Goal: Transaction & Acquisition: Purchase product/service

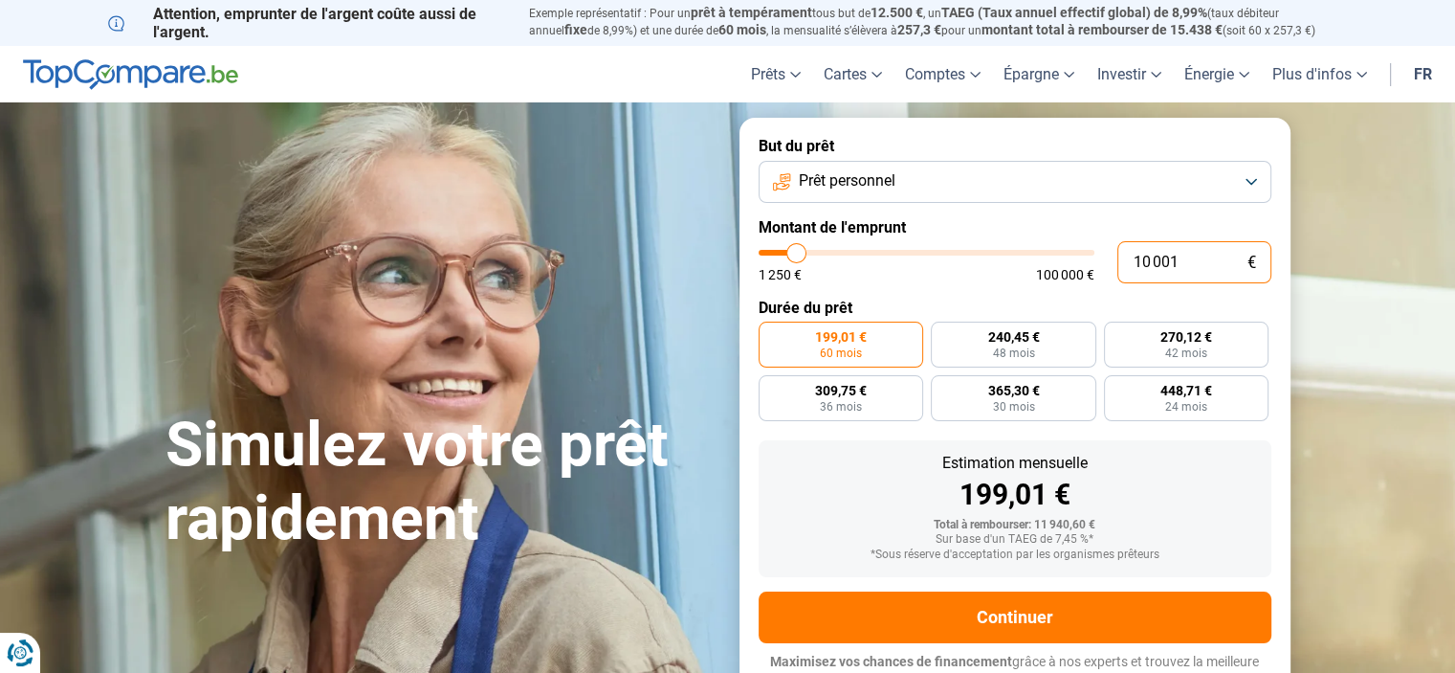
drag, startPoint x: 1169, startPoint y: 252, endPoint x: 1047, endPoint y: 270, distance: 123.8
click at [1047, 270] on div "10 001 € 1 250 € 100 000 €" at bounding box center [1015, 262] width 513 height 42
type input "21"
type input "1250"
type input "201"
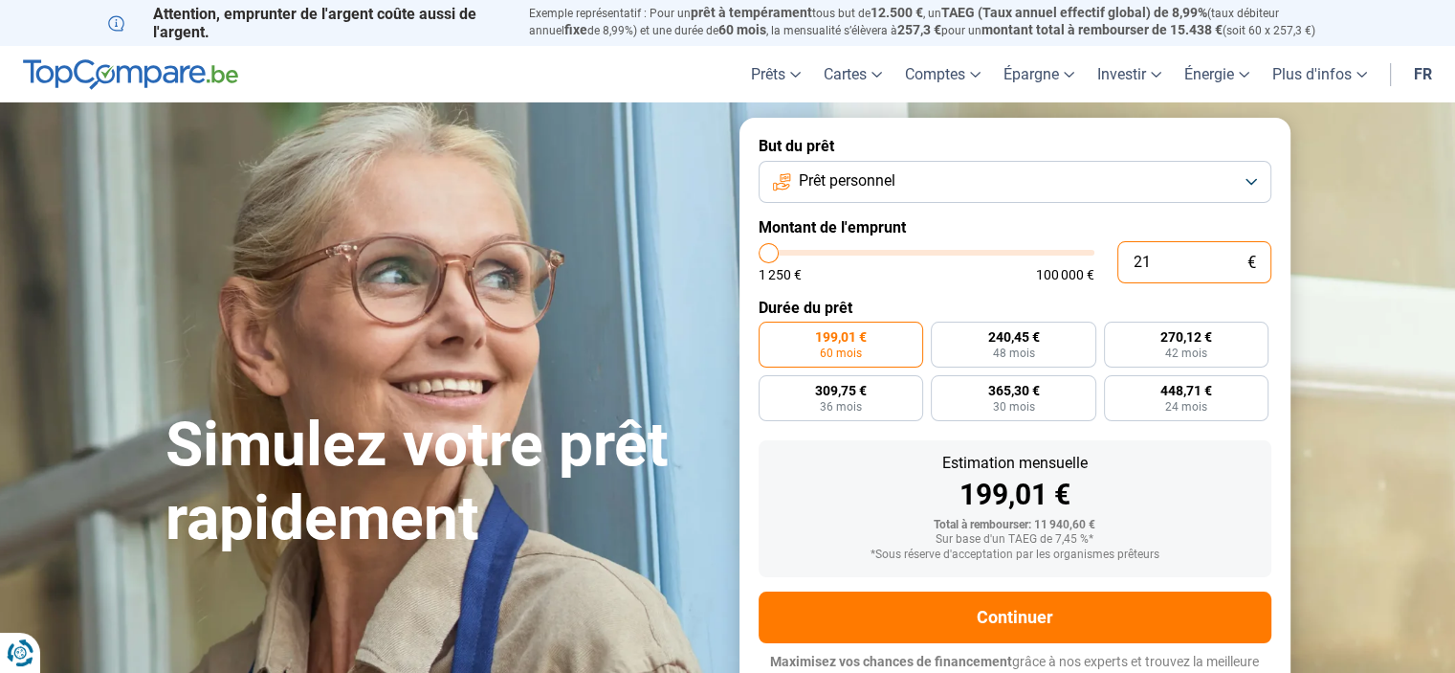
type input "1250"
type input "2 051"
type input "2000"
type input "20 510"
type input "20500"
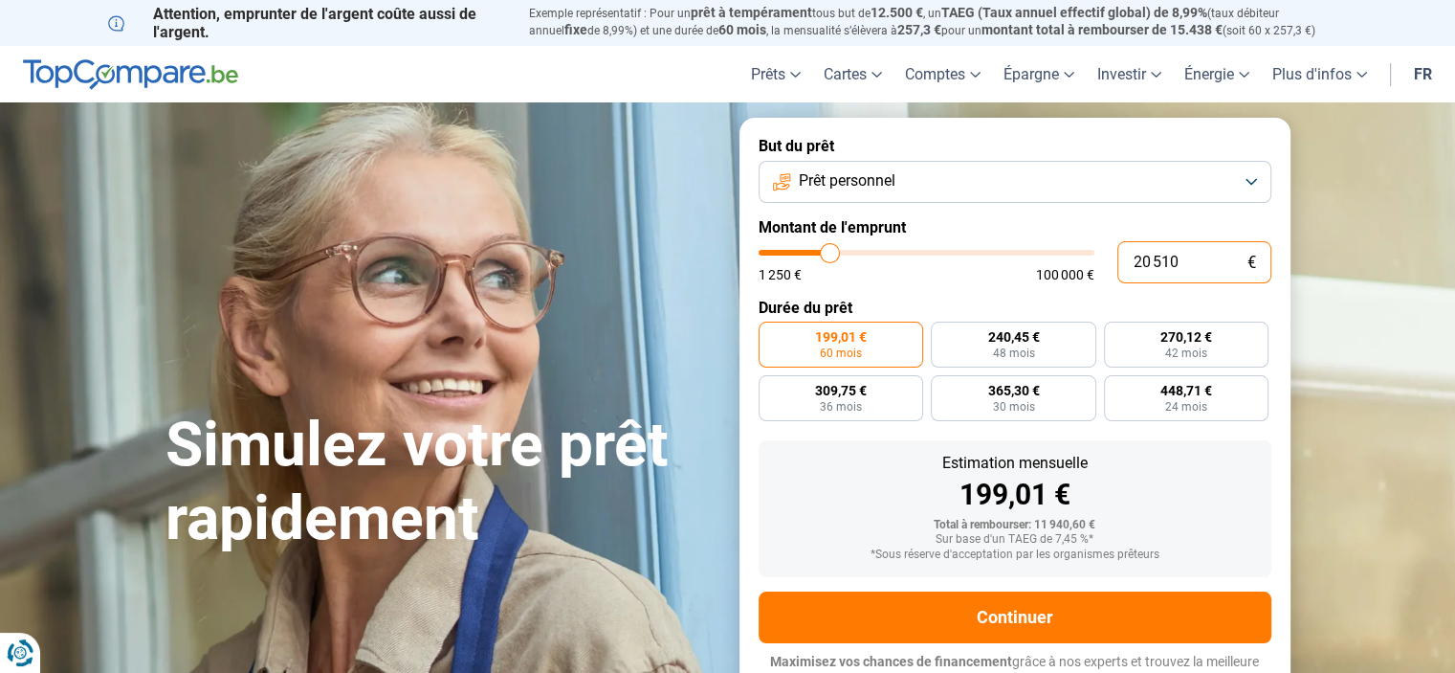
type input "205 100"
type input "100000"
type input "100 000"
type input "100000"
radio input "false"
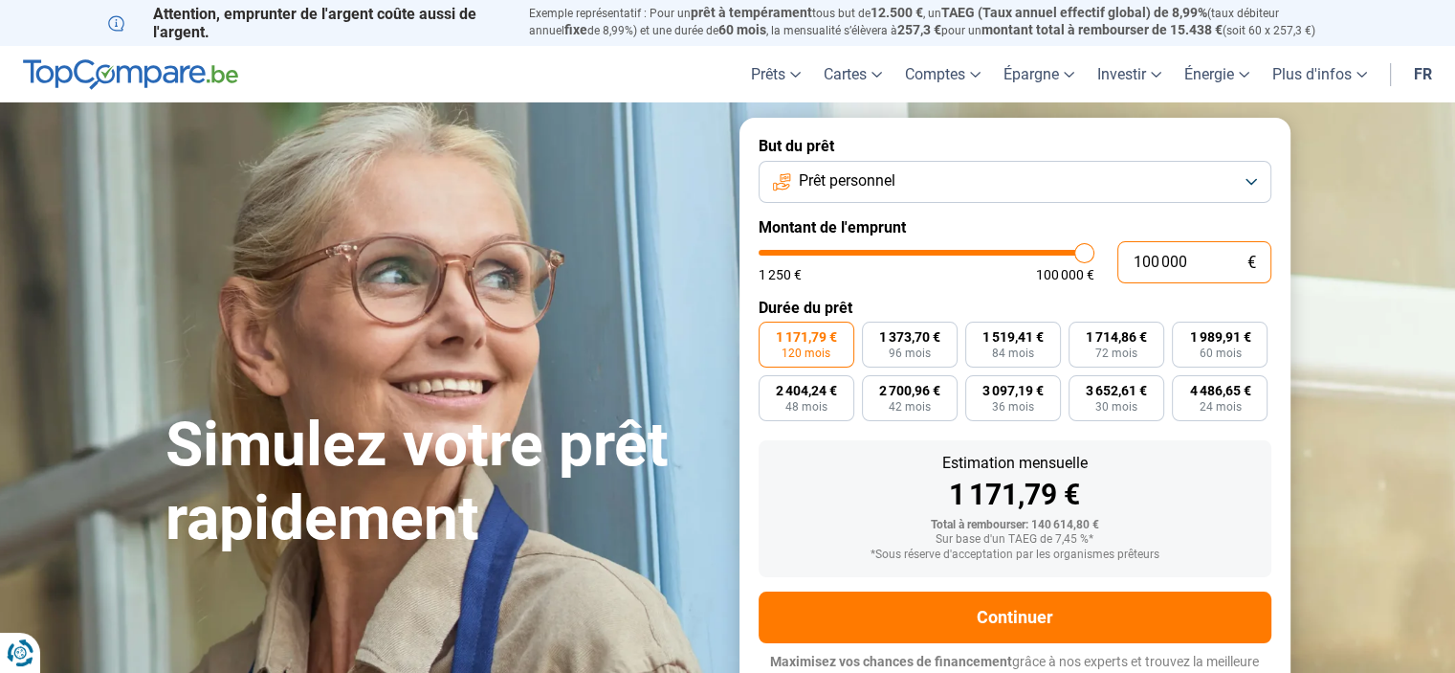
scroll to position [18, 0]
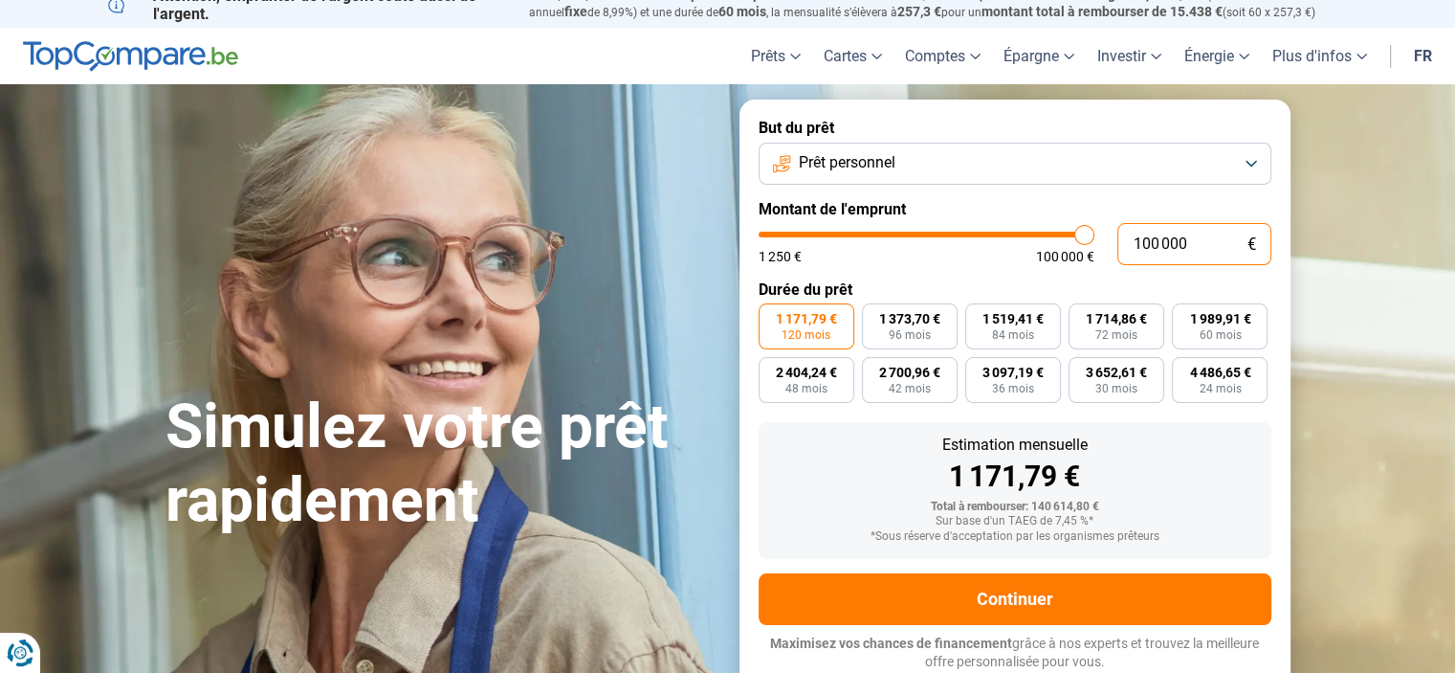
drag, startPoint x: 1209, startPoint y: 244, endPoint x: 1107, endPoint y: 259, distance: 103.5
click at [1107, 259] on div "100 000 € 1 250 € 100 000 €" at bounding box center [1015, 244] width 513 height 42
type input "2"
type input "1250"
type input "20"
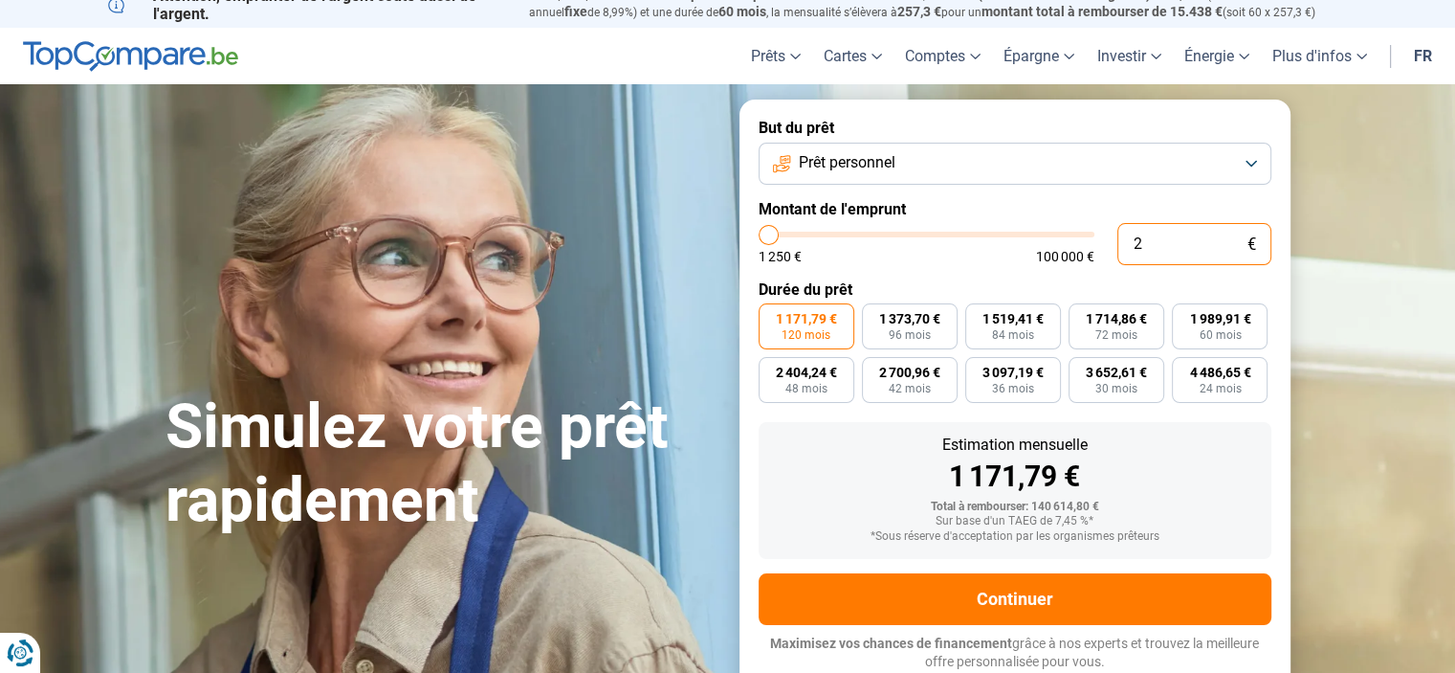
type input "1250"
type input "205"
type input "1250"
type input "2 050"
type input "2000"
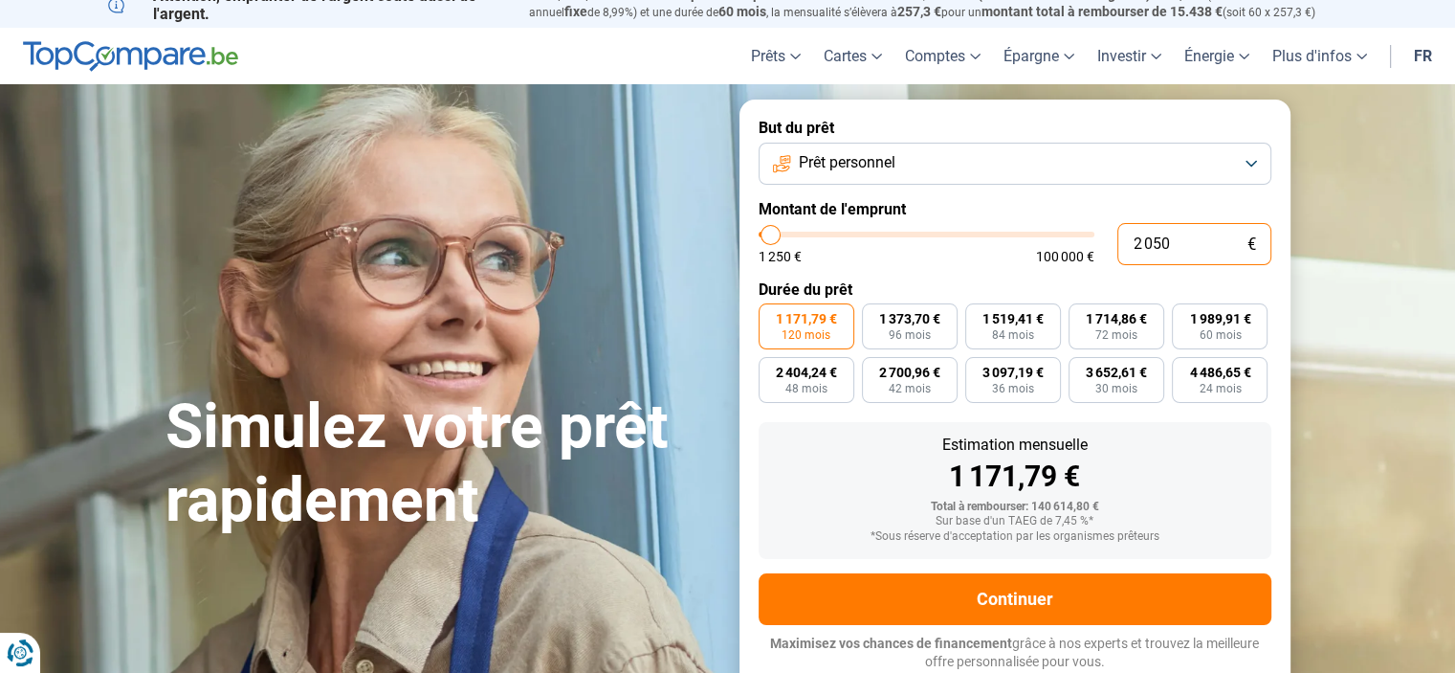
type input "20 500"
type input "20500"
click at [1066, 275] on form "But du prêt Prêt personnel Montant de l'emprunt 20 500 € 1 250 € 100 000 € Duré…" at bounding box center [1015, 395] width 551 height 590
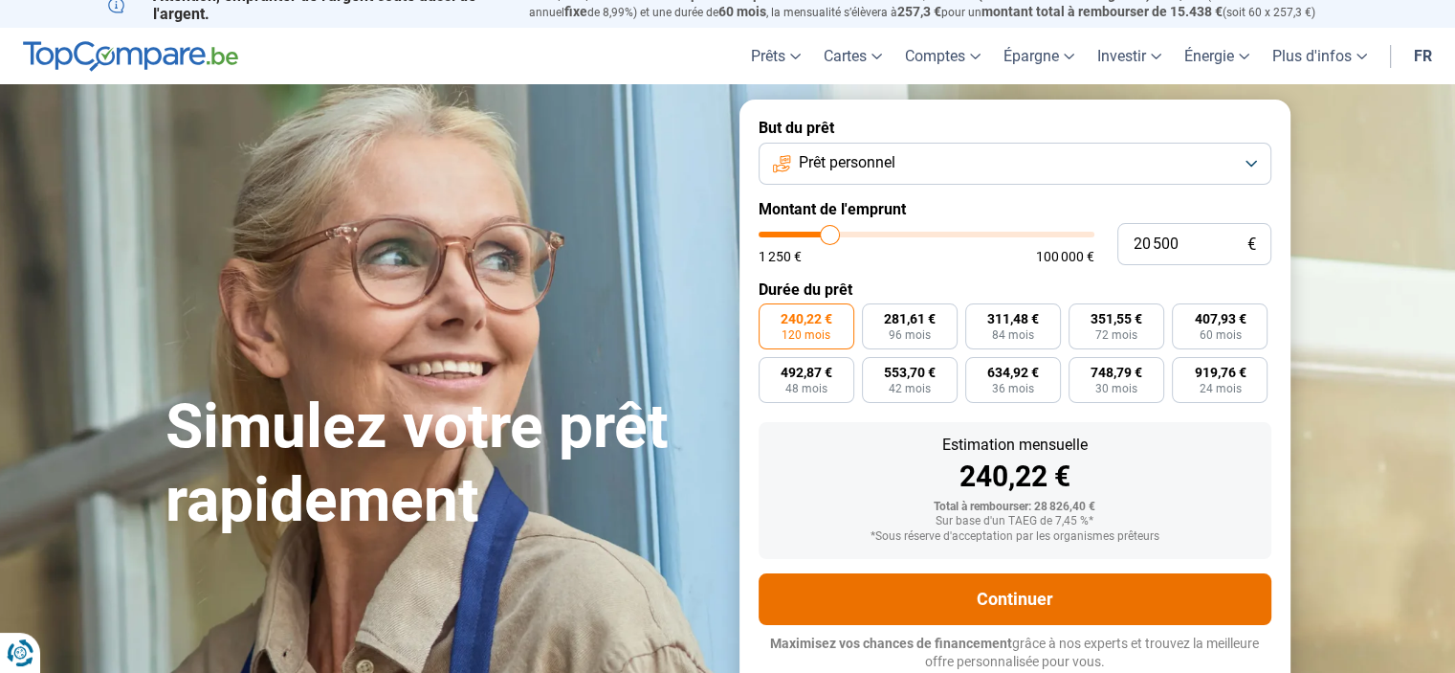
click at [941, 606] on button "Continuer" at bounding box center [1015, 599] width 513 height 52
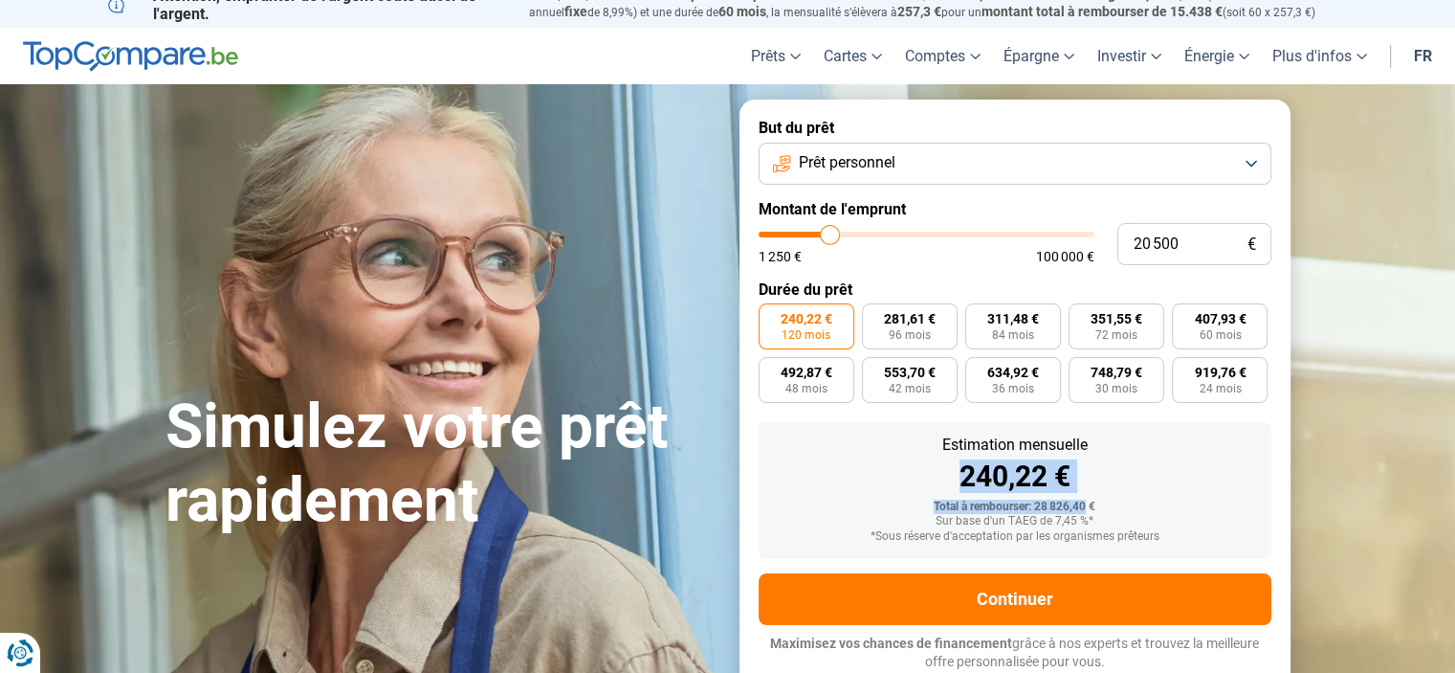
drag, startPoint x: 1085, startPoint y: 505, endPoint x: 949, endPoint y: 485, distance: 137.4
click at [949, 485] on div "Estimation mensuelle 240,22 € Total à rembourser: 28 826,40 € Sur base d'un TAE…" at bounding box center [1015, 490] width 513 height 137
click at [1080, 510] on div "Total à rembourser: 28 826,40 €" at bounding box center [1015, 506] width 482 height 13
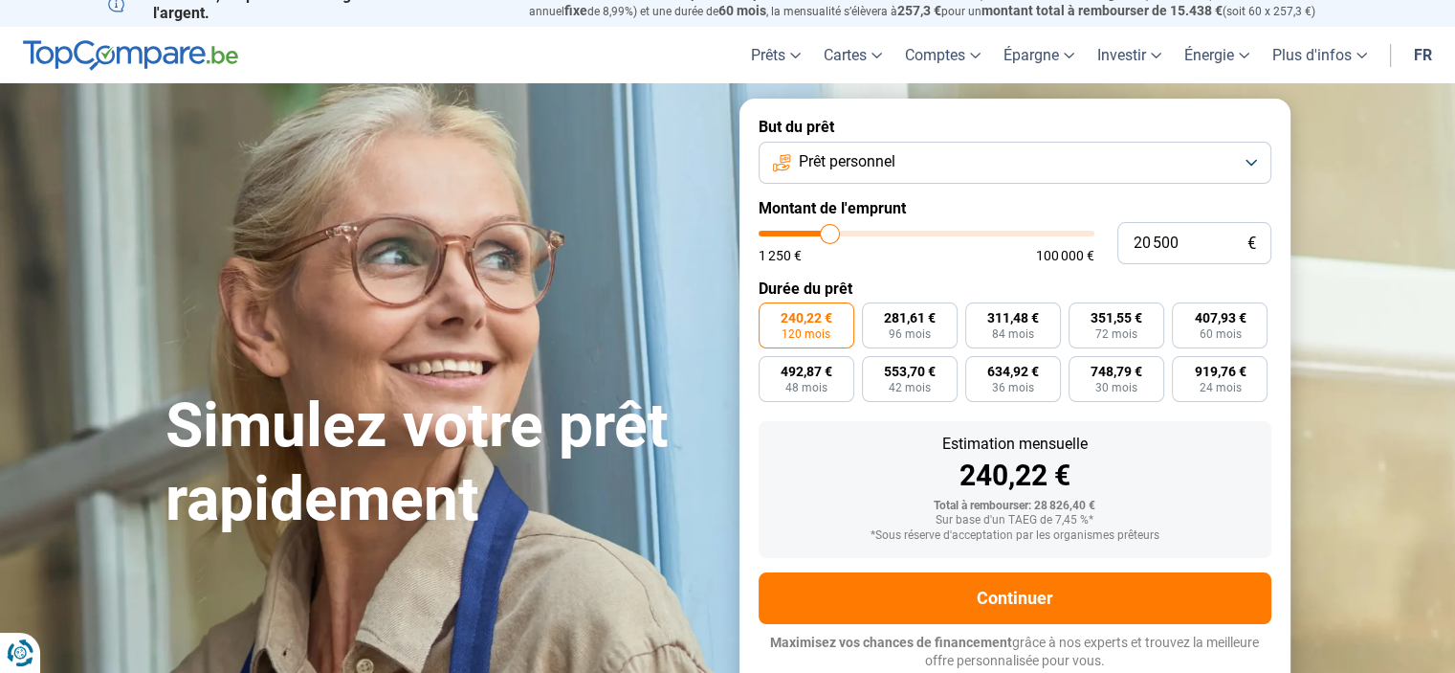
scroll to position [19, 0]
drag, startPoint x: 1206, startPoint y: 244, endPoint x: 1055, endPoint y: 244, distance: 150.2
click at [1055, 244] on div "20 500 € 1 250 € 100 000 €" at bounding box center [1015, 243] width 513 height 42
type input "1"
type input "1250"
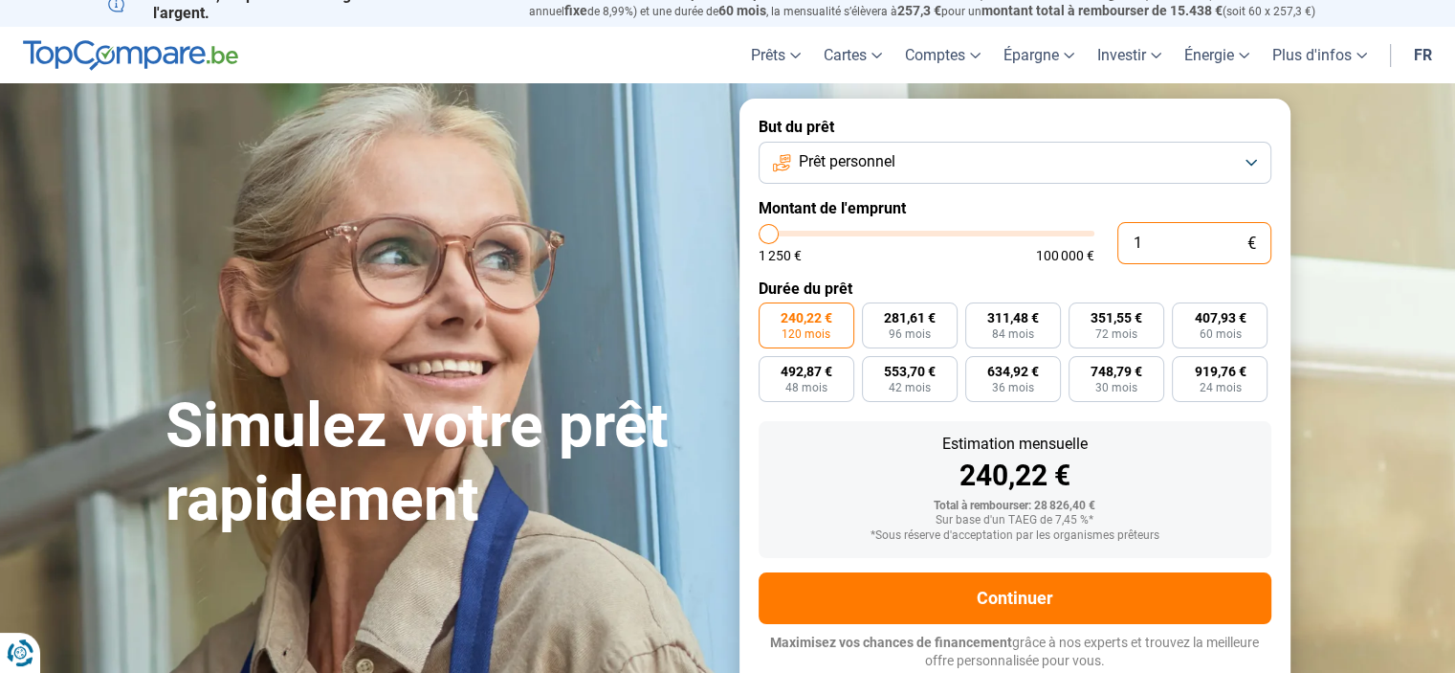
type input "15"
type input "1250"
type input "150"
type input "1250"
type input "1 500"
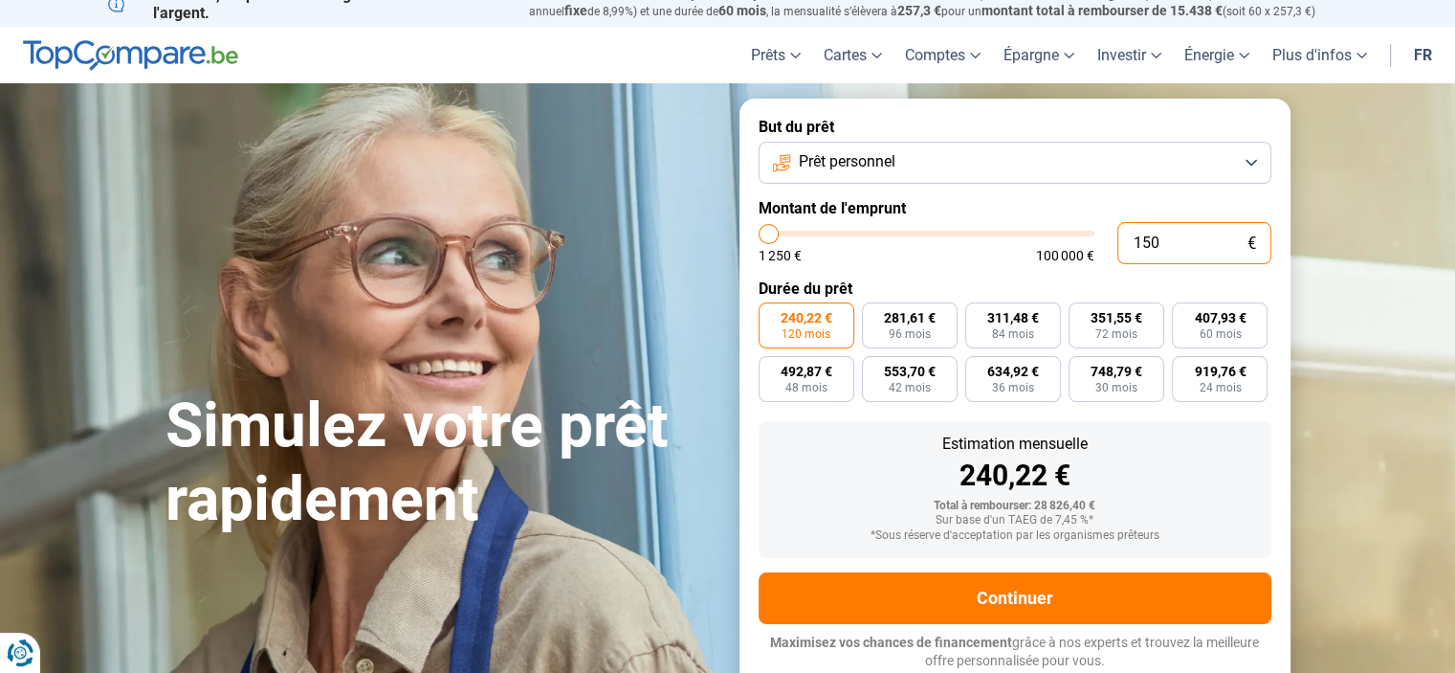
type input "1500"
type input "15 000"
type input "15000"
type input "15 000"
radio input "true"
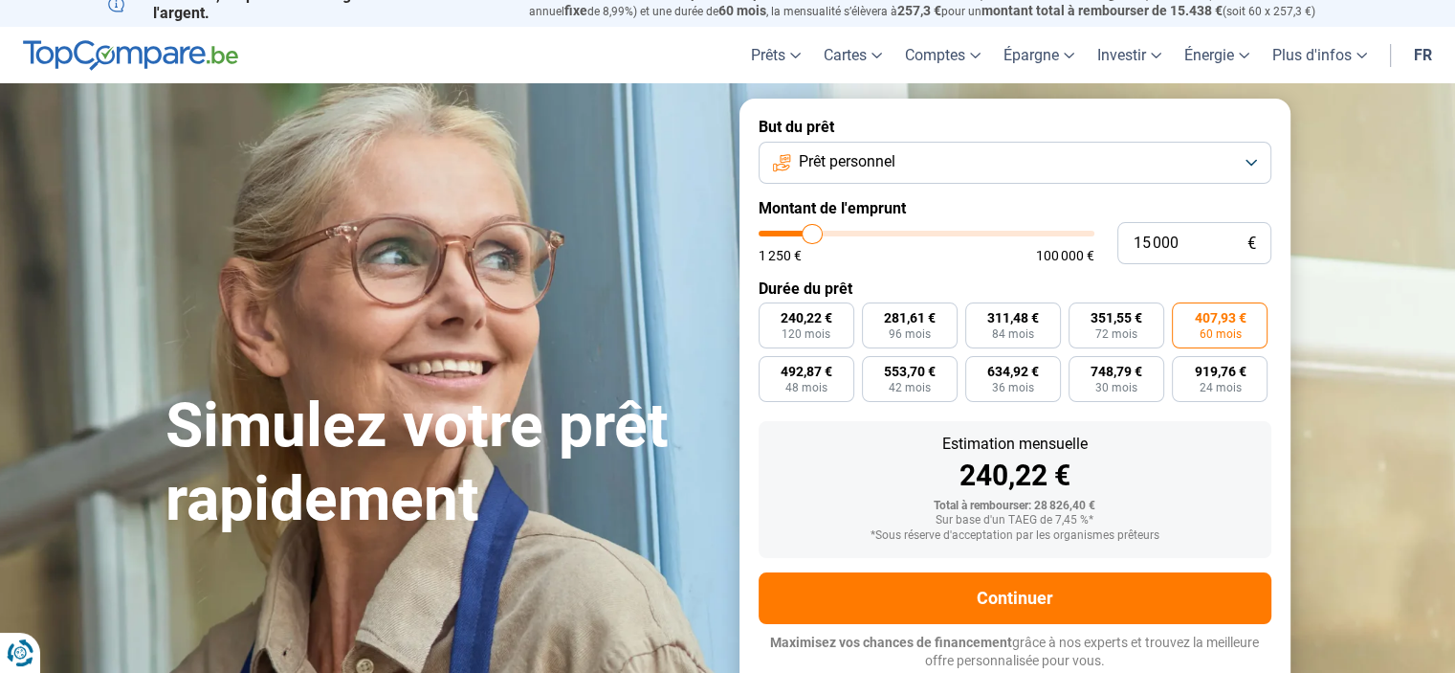
click at [1062, 461] on div "240,22 €" at bounding box center [1015, 475] width 482 height 29
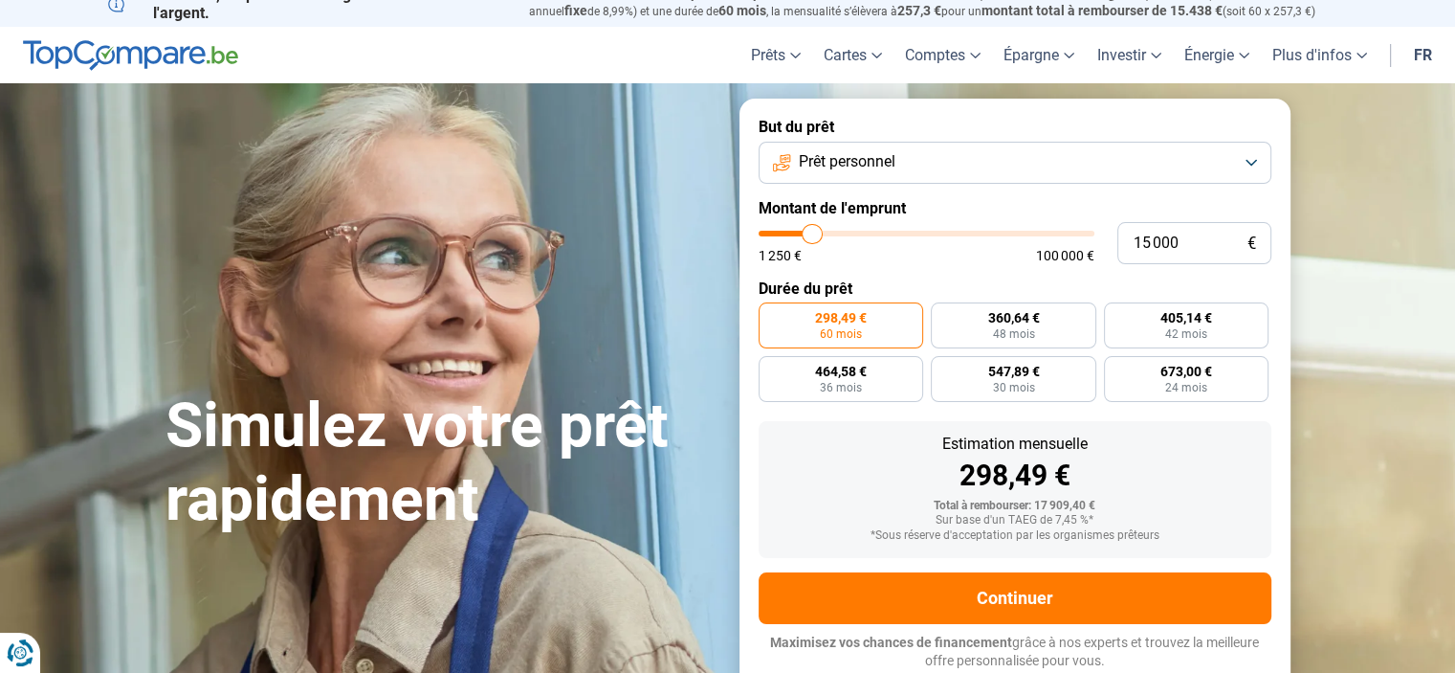
scroll to position [18, 0]
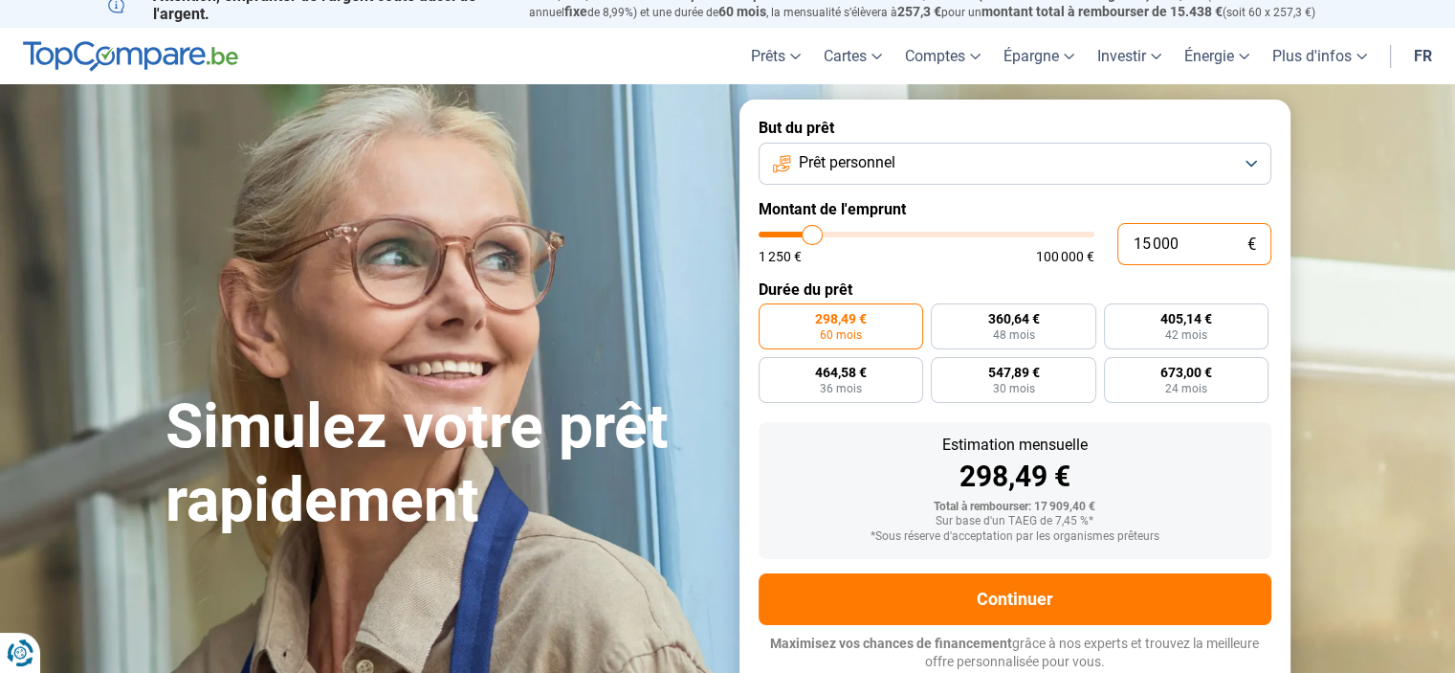
click at [1143, 240] on input "15 000" at bounding box center [1195, 244] width 154 height 42
type input "16 000"
type input "16000"
type input "16 000"
radio input "false"
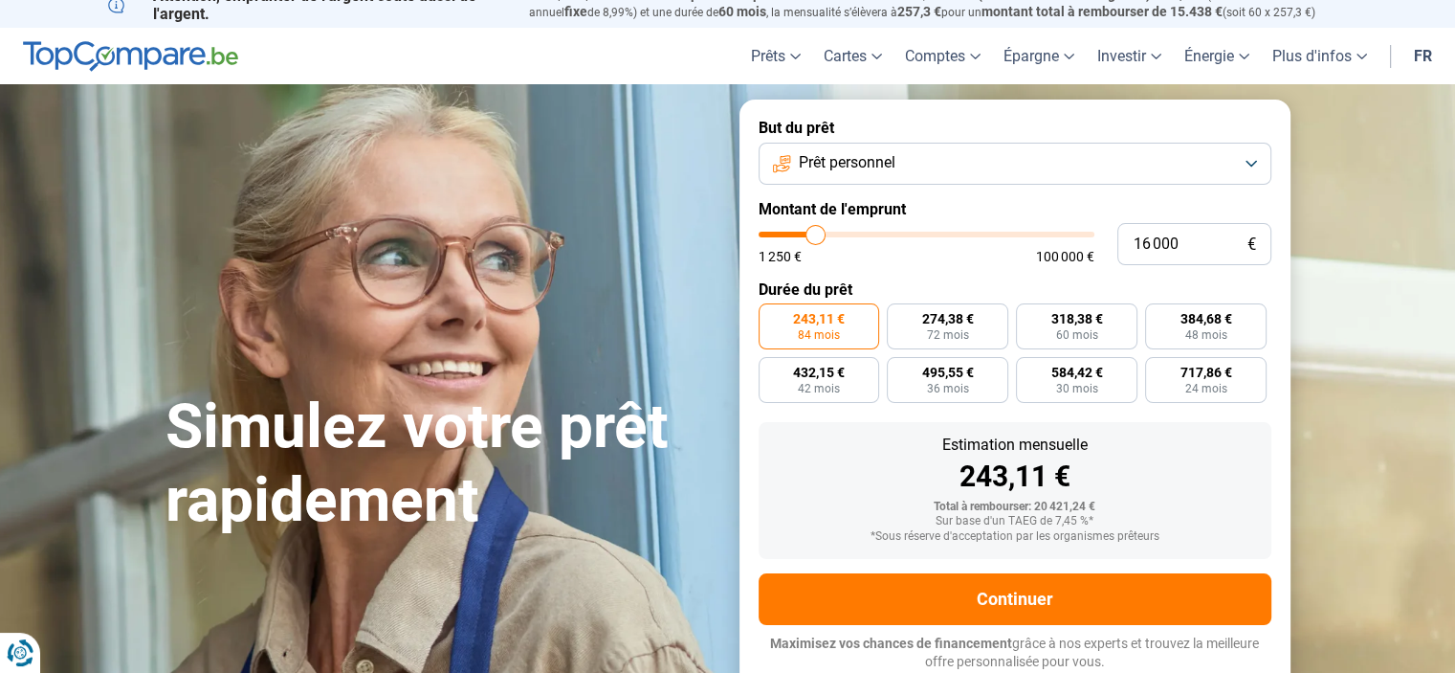
click at [1044, 271] on form "But du prêt Prêt personnel Montant de l'emprunt 16 000 € 1 250 € 100 000 € Duré…" at bounding box center [1015, 395] width 551 height 590
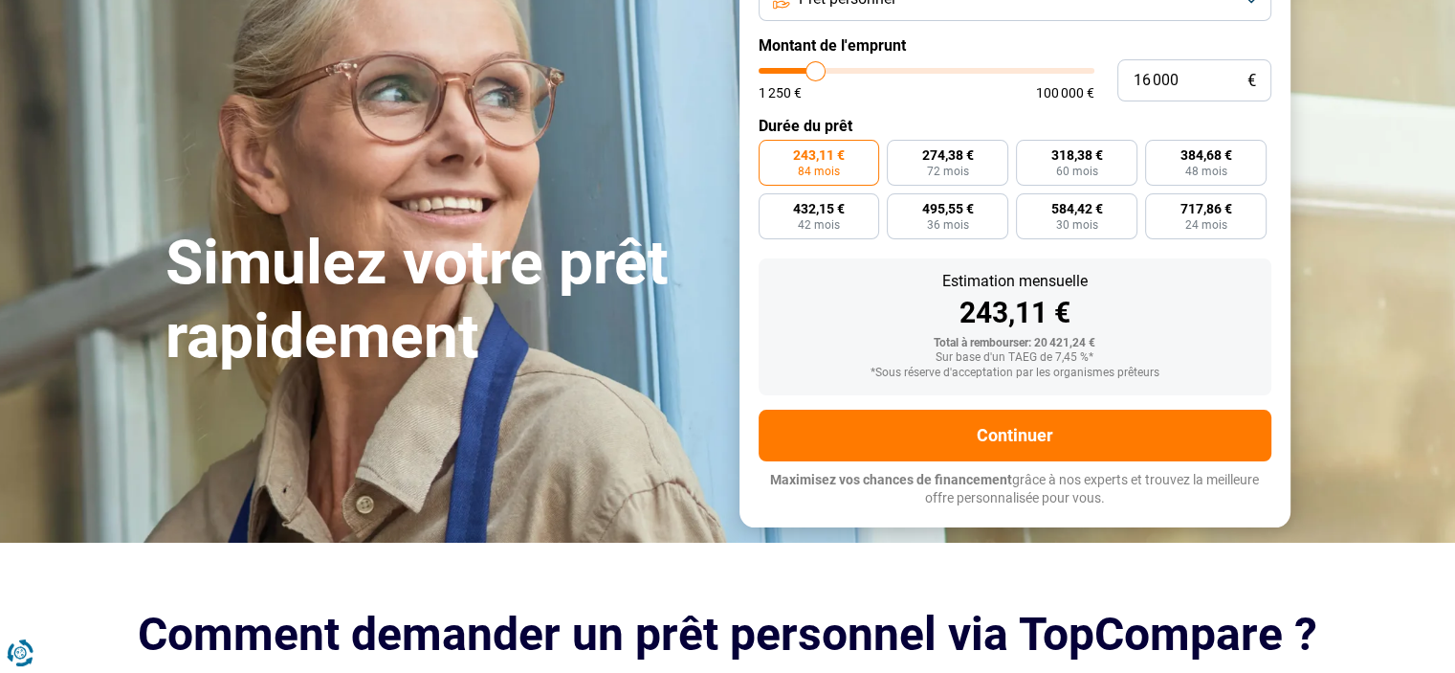
scroll to position [183, 0]
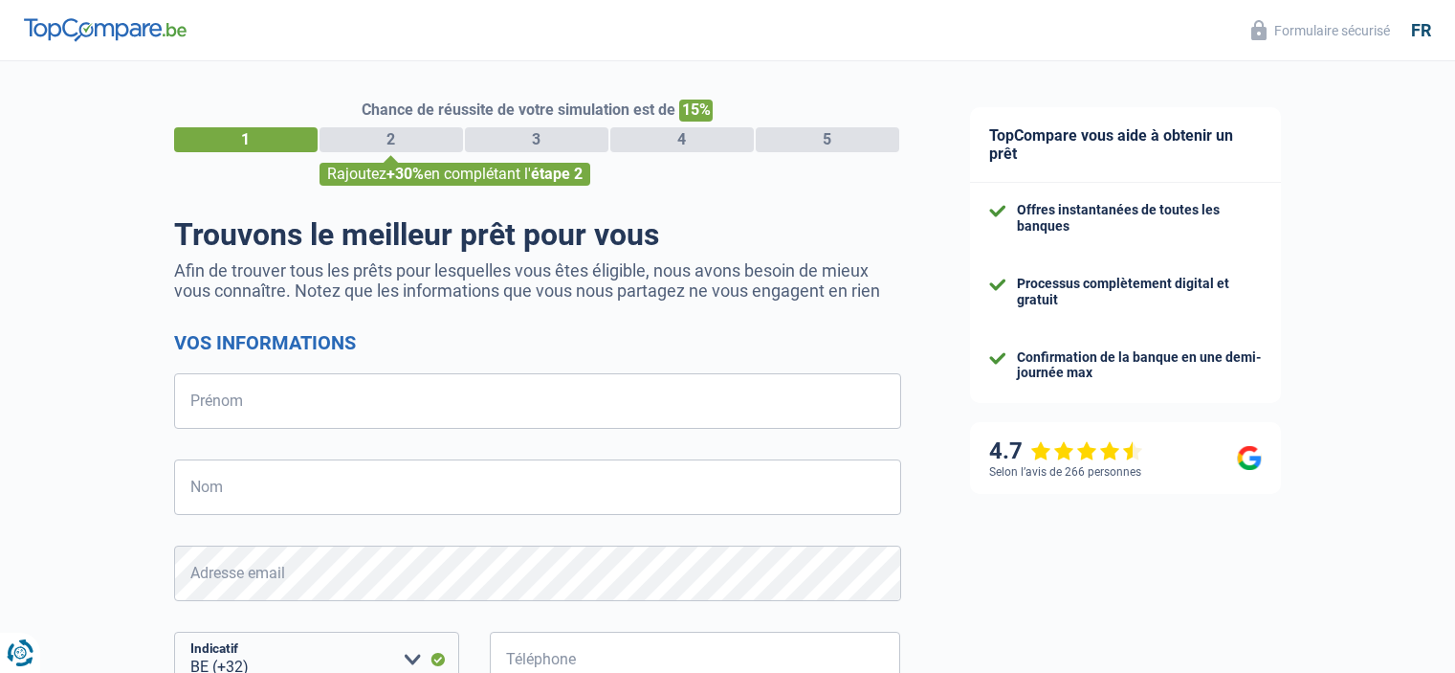
select select "32"
